Goal: Find specific page/section: Find specific page/section

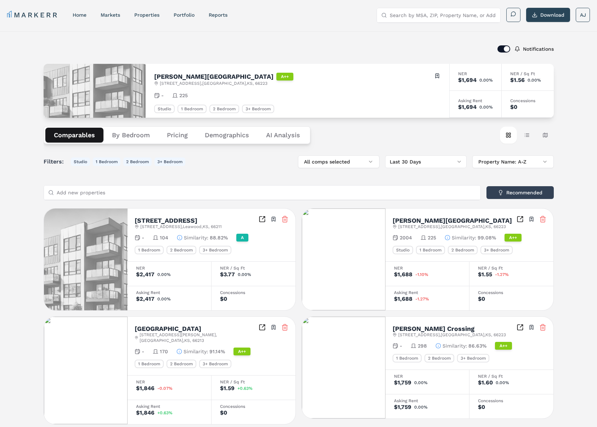
click at [425, 227] on span "[STREET_ADDRESS]" at bounding box center [452, 227] width 108 height 6
click at [455, 226] on span "[STREET_ADDRESS]" at bounding box center [452, 227] width 108 height 6
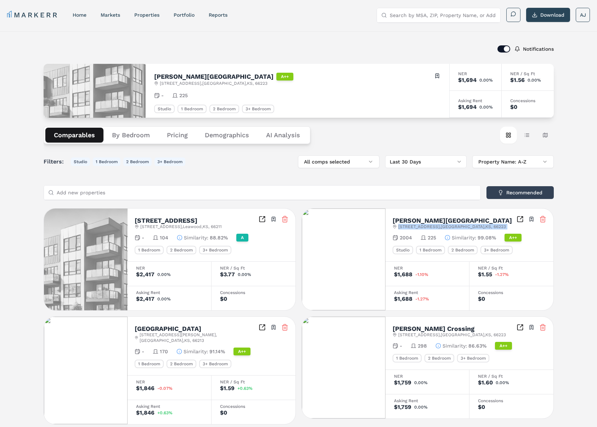
click at [455, 226] on span "[STREET_ADDRESS]" at bounding box center [452, 227] width 108 height 6
click at [459, 228] on span "[STREET_ADDRESS]" at bounding box center [452, 227] width 108 height 6
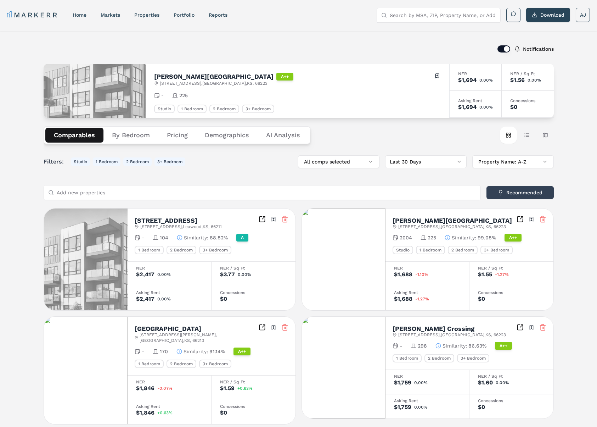
click at [171, 77] on h2 "[PERSON_NAME][GEOGRAPHIC_DATA]" at bounding box center [213, 76] width 119 height 6
click at [170, 82] on span "[STREET_ADDRESS]" at bounding box center [214, 83] width 108 height 6
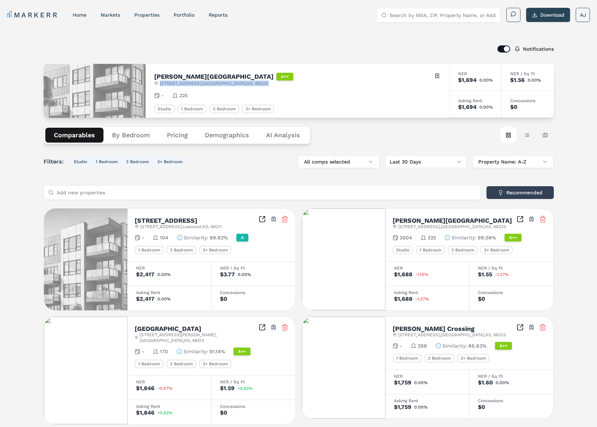
click at [171, 81] on span "[STREET_ADDRESS]" at bounding box center [214, 83] width 108 height 6
copy div "[STREET_ADDRESS]"
click at [520, 217] on icon "Inspect Comparables" at bounding box center [520, 218] width 7 height 7
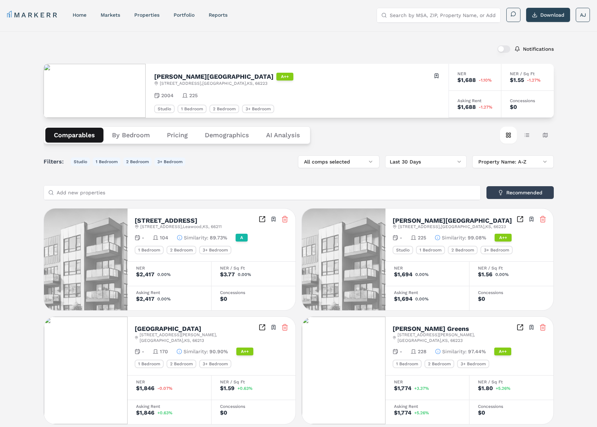
click at [170, 76] on h2 "[PERSON_NAME][GEOGRAPHIC_DATA]" at bounding box center [213, 76] width 119 height 6
click at [179, 83] on span "[STREET_ADDRESS]" at bounding box center [214, 83] width 108 height 6
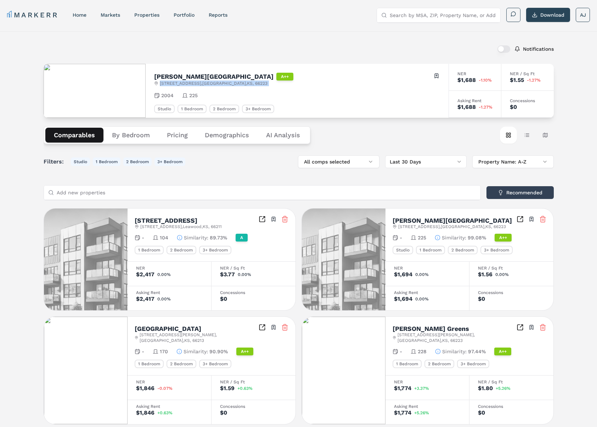
click at [179, 83] on span "[STREET_ADDRESS]" at bounding box center [214, 83] width 108 height 6
copy div "[STREET_ADDRESS]"
click at [123, 38] on div "Notifications Carson Street Towers A++ 6743 W 135th St , Overland Park , KS , 6…" at bounding box center [298, 405] width 597 height 749
